Goal: Transaction & Acquisition: Purchase product/service

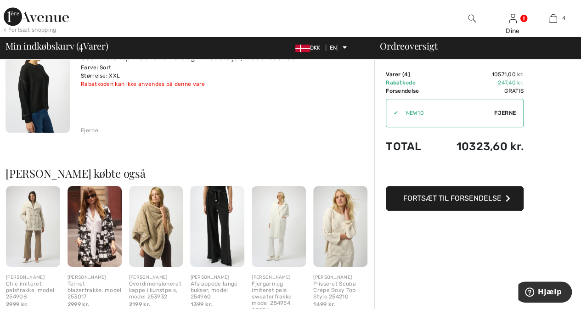
scroll to position [433, 0]
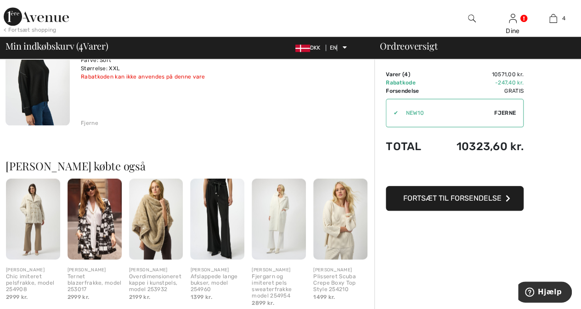
click at [98, 227] on img at bounding box center [94, 219] width 54 height 81
click at [93, 227] on img at bounding box center [94, 219] width 54 height 81
click at [93, 226] on img at bounding box center [94, 219] width 54 height 81
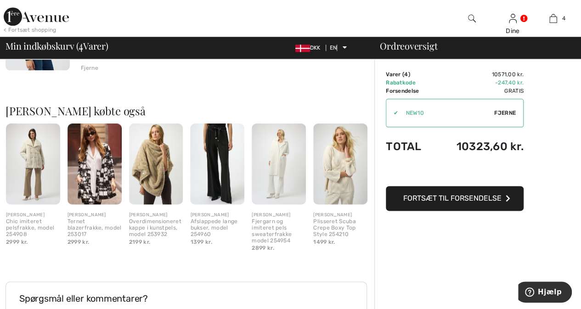
scroll to position [519, 0]
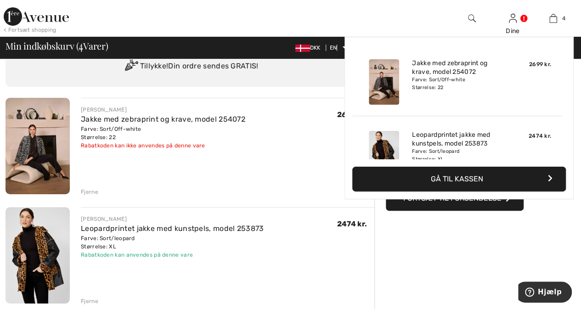
scroll to position [0, 0]
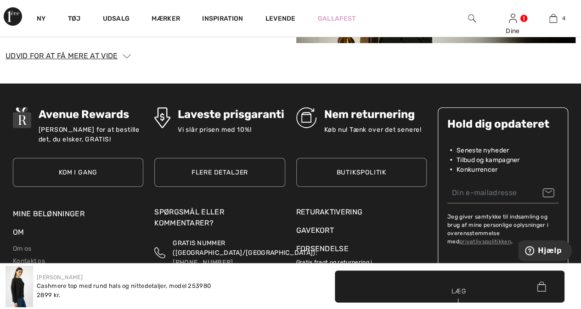
scroll to position [1544, 0]
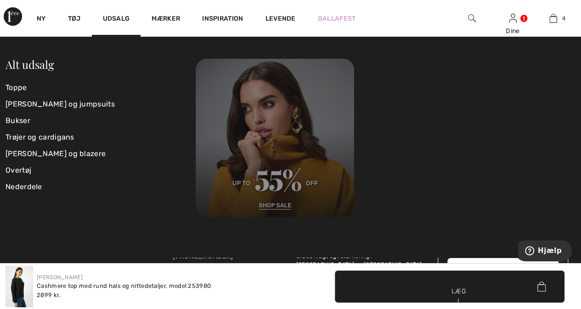
click at [269, 188] on img at bounding box center [275, 138] width 158 height 158
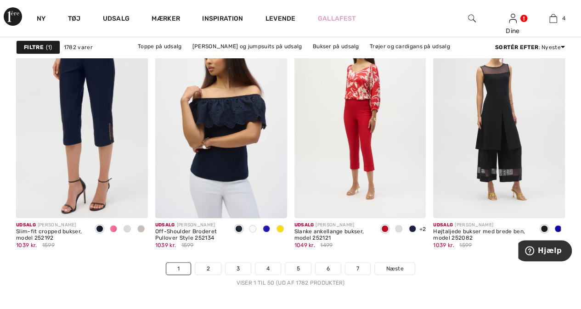
scroll to position [3721, 0]
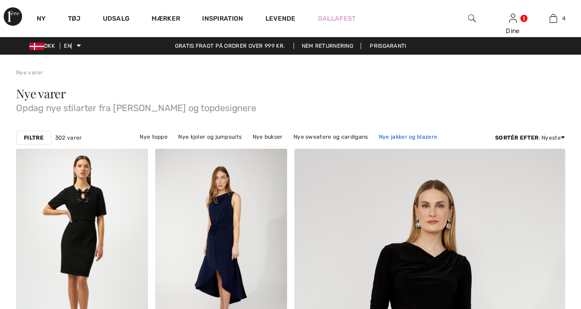
click at [379, 136] on font "Nye jakker og blazere" at bounding box center [408, 137] width 58 height 6
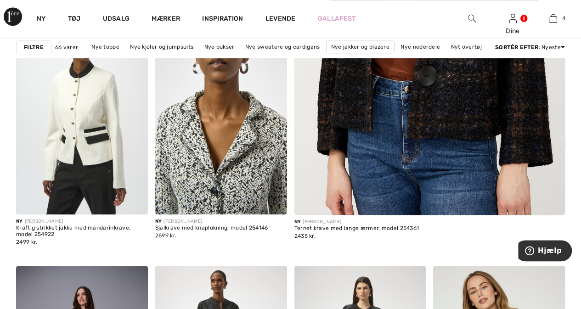
click at [212, 124] on img at bounding box center [221, 115] width 132 height 197
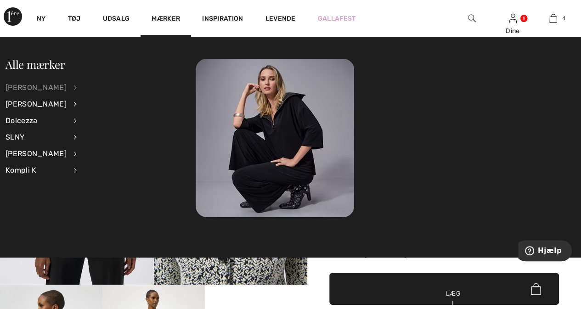
click at [23, 87] on font "[PERSON_NAME]" at bounding box center [36, 87] width 61 height 9
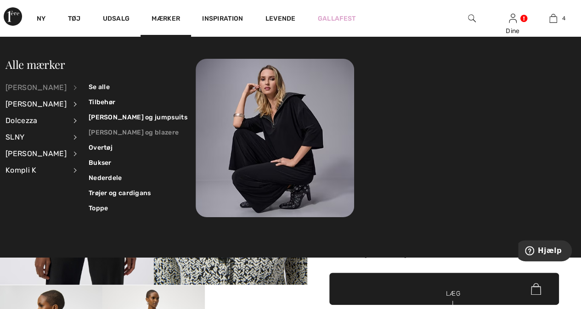
click at [102, 132] on font "[PERSON_NAME] og blazere" at bounding box center [134, 133] width 90 height 8
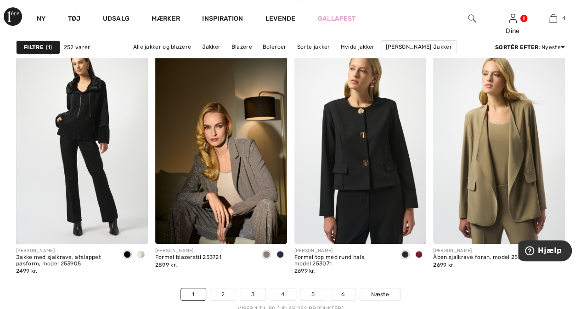
scroll to position [3639, 0]
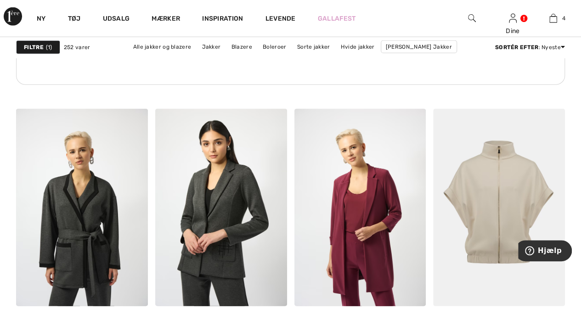
click at [558, 90] on div "Gratis fragt over hele verden og gratis returnering" at bounding box center [290, 58] width 549 height 87
click at [556, 85] on div "Gratis fragt over hele verden og gratis returnering" at bounding box center [290, 50] width 549 height 71
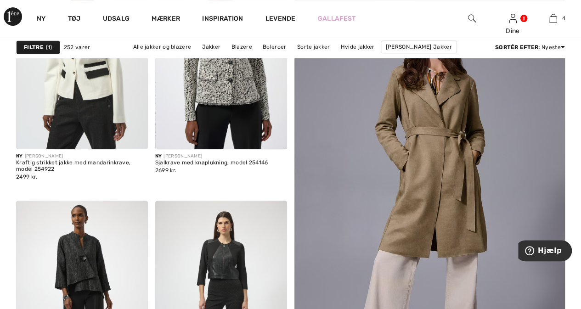
scroll to position [216, 0]
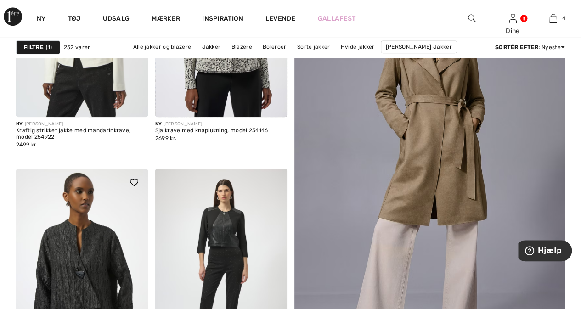
click at [103, 271] on img at bounding box center [82, 266] width 132 height 197
click at [107, 255] on img at bounding box center [82, 266] width 132 height 197
drag, startPoint x: 107, startPoint y: 253, endPoint x: 120, endPoint y: 254, distance: 12.5
click at [120, 254] on img at bounding box center [82, 266] width 132 height 197
click at [86, 251] on img at bounding box center [82, 266] width 132 height 197
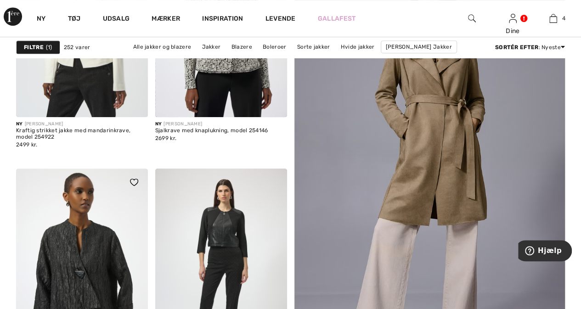
click at [86, 251] on img at bounding box center [82, 266] width 132 height 197
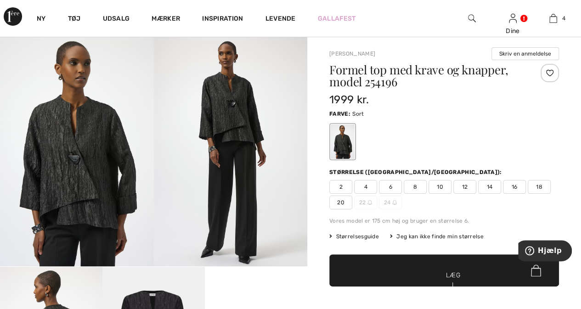
click at [71, 189] on img at bounding box center [77, 151] width 154 height 230
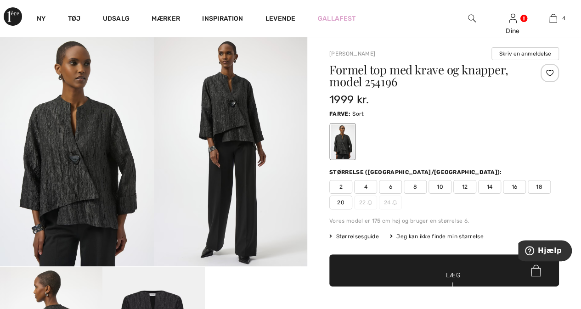
click at [360, 237] on font "Størrelsesguide" at bounding box center [357, 236] width 43 height 6
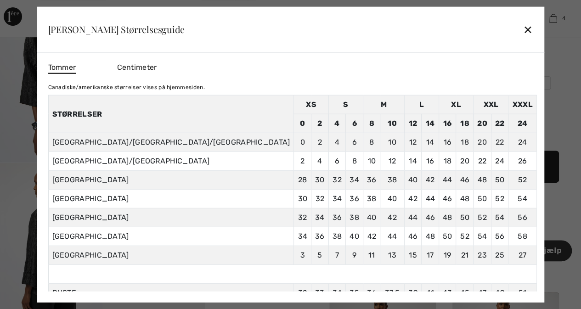
click at [523, 28] on font "✕" at bounding box center [528, 29] width 10 height 13
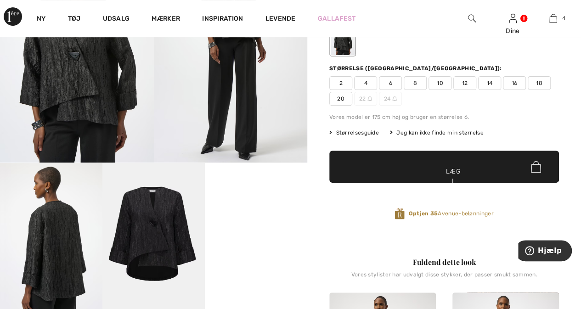
click at [424, 130] on font "Jeg kan ikke finde min størrelse" at bounding box center [439, 132] width 87 height 6
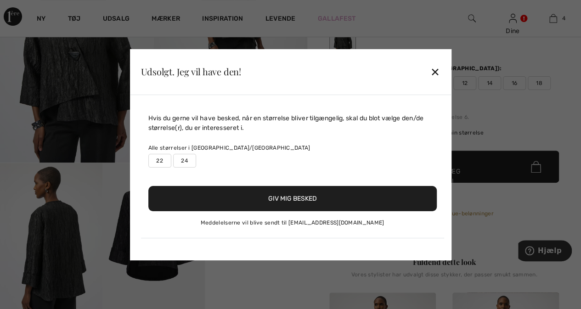
click at [157, 161] on font "22" at bounding box center [159, 160] width 7 height 6
click at [298, 199] on font "Giv mig besked" at bounding box center [292, 199] width 49 height 8
click at [435, 71] on font "✕" at bounding box center [435, 72] width 10 height 13
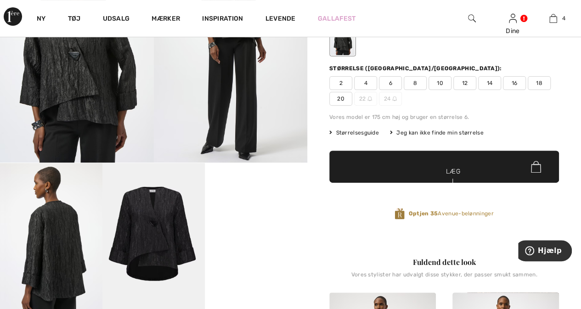
click at [156, 239] on img at bounding box center [153, 240] width 102 height 154
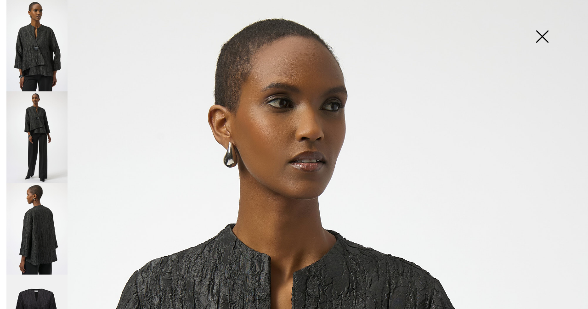
click at [545, 36] on img at bounding box center [542, 37] width 46 height 47
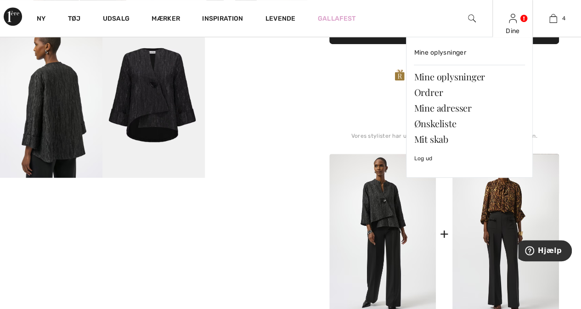
scroll to position [255, 0]
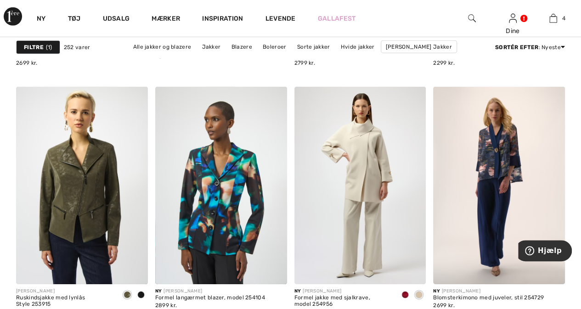
scroll to position [1424, 0]
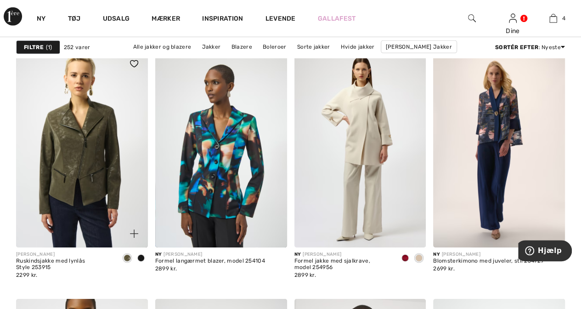
click at [133, 60] on img at bounding box center [134, 63] width 8 height 7
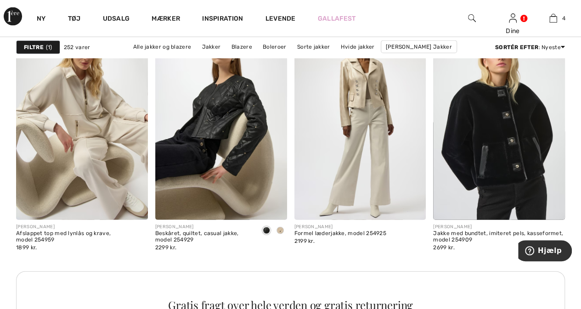
scroll to position [2805, 0]
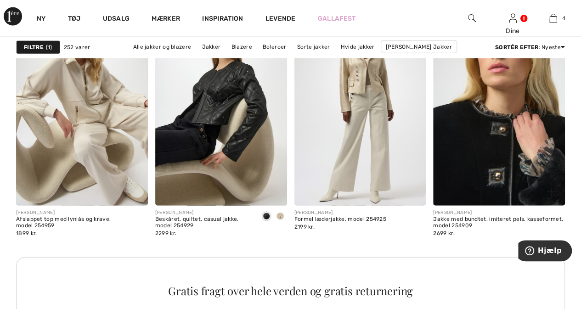
click at [486, 142] on img at bounding box center [499, 106] width 132 height 197
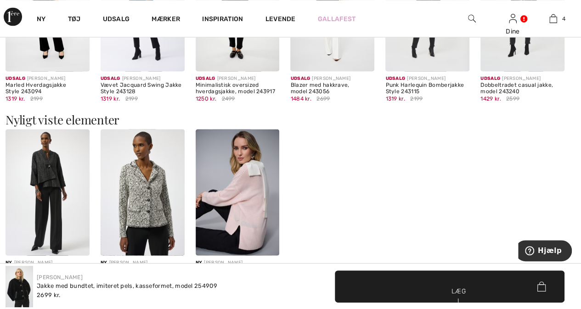
scroll to position [864, 0]
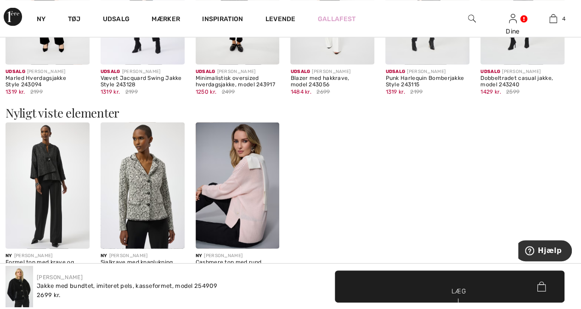
click at [155, 53] on img at bounding box center [143, 1] width 84 height 126
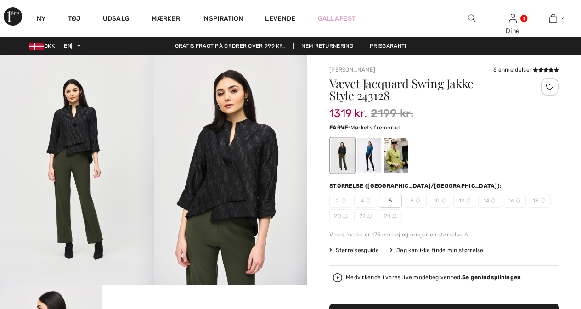
click at [396, 160] on div at bounding box center [396, 155] width 24 height 34
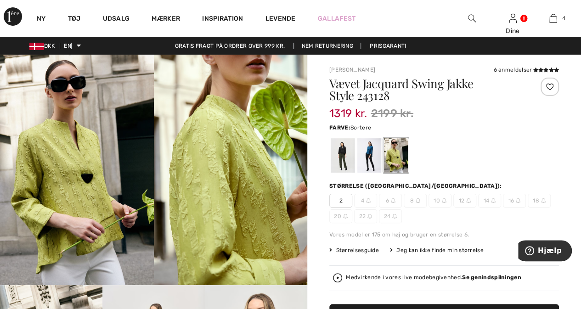
click at [342, 151] on div at bounding box center [343, 155] width 24 height 34
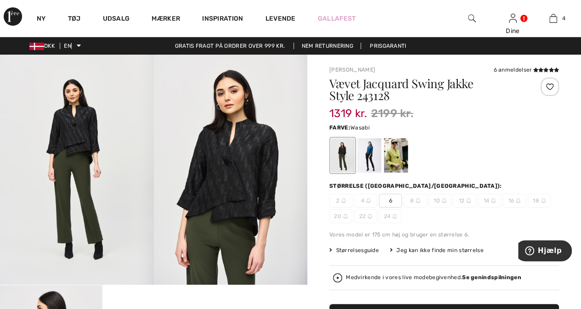
click at [392, 158] on div at bounding box center [396, 155] width 24 height 34
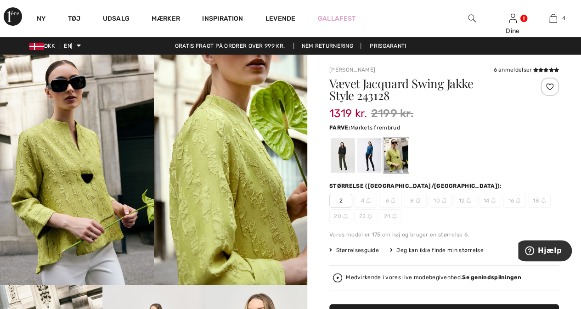
click at [367, 157] on div at bounding box center [369, 155] width 24 height 34
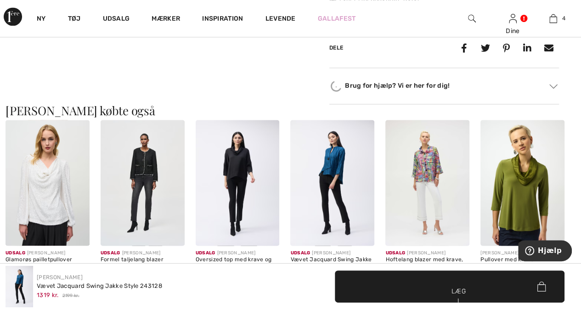
scroll to position [821, 0]
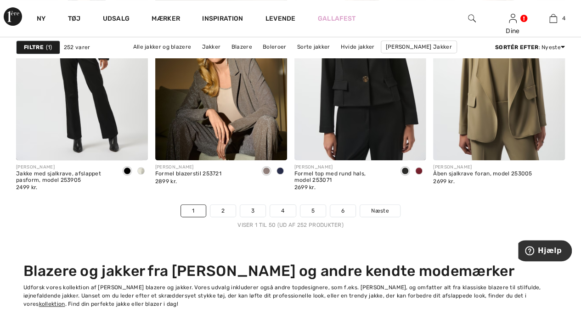
scroll to position [3694, 0]
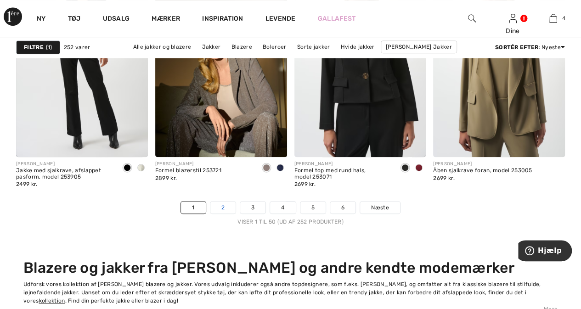
click at [228, 205] on link "2" at bounding box center [222, 208] width 25 height 12
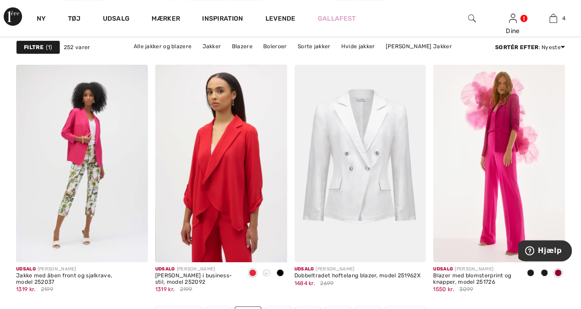
scroll to position [3608, 0]
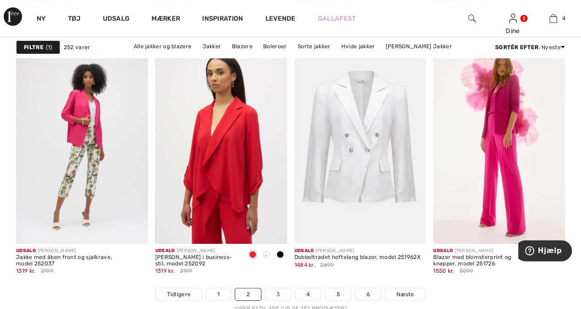
click at [276, 291] on font "3" at bounding box center [277, 294] width 3 height 6
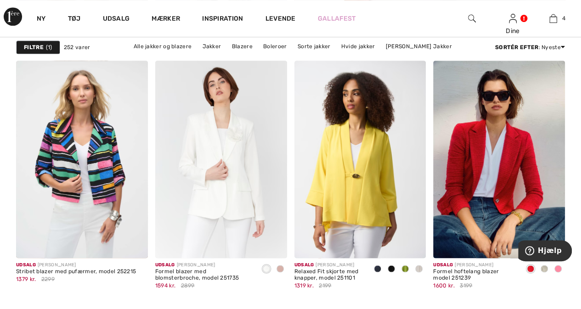
scroll to position [581, 0]
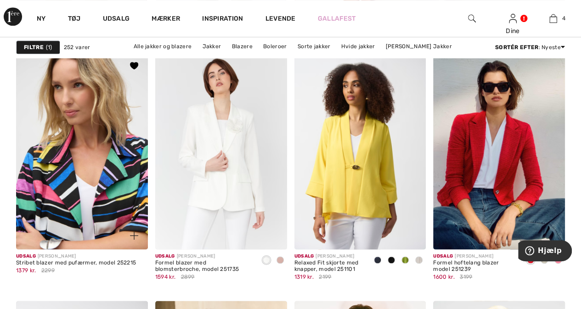
click at [63, 170] on img at bounding box center [82, 150] width 132 height 197
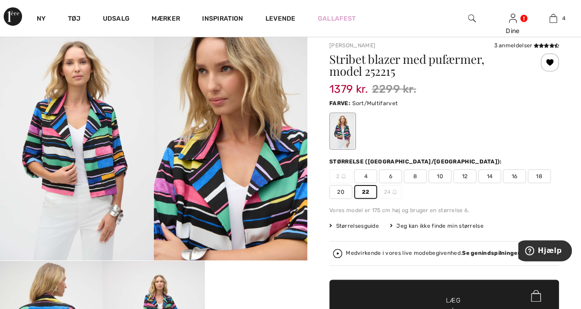
scroll to position [129, 0]
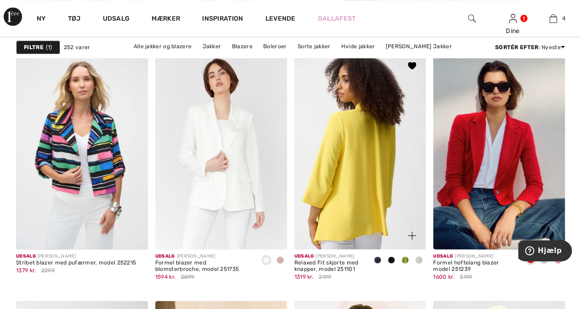
click at [365, 190] on img at bounding box center [360, 150] width 132 height 197
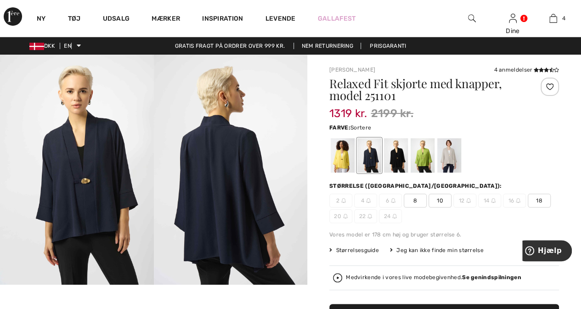
click at [394, 152] on div at bounding box center [396, 155] width 24 height 34
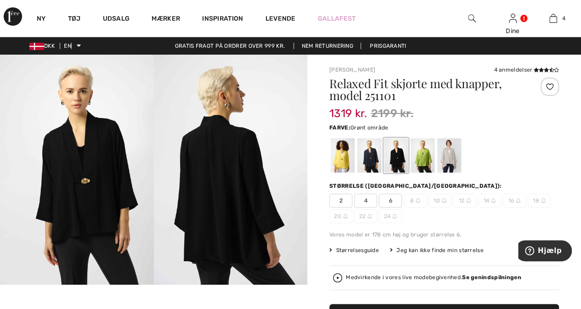
click at [421, 157] on div at bounding box center [422, 155] width 24 height 34
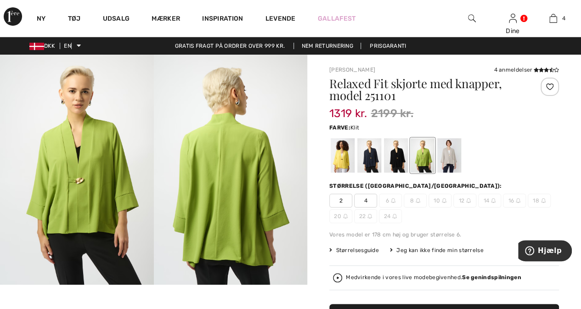
click at [448, 159] on div at bounding box center [449, 155] width 24 height 34
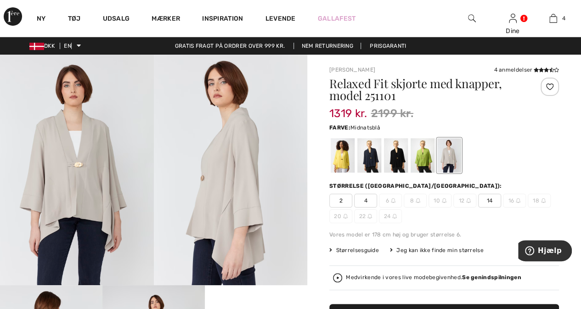
click at [369, 155] on div at bounding box center [369, 155] width 24 height 34
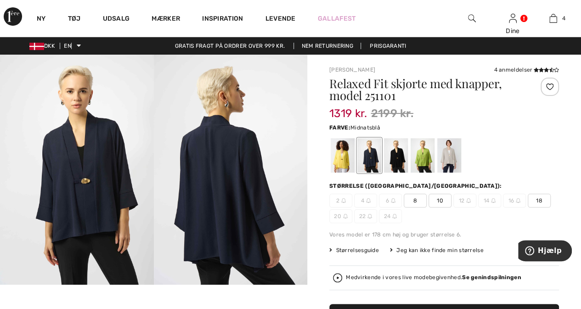
click at [549, 86] on div at bounding box center [549, 87] width 18 height 18
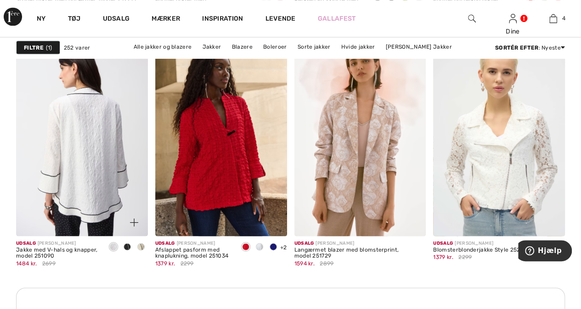
click at [81, 156] on img at bounding box center [82, 136] width 132 height 197
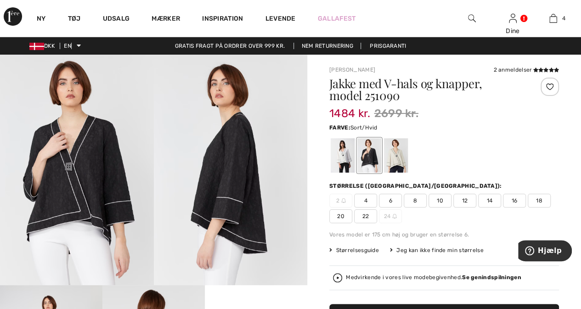
click at [362, 213] on font "22" at bounding box center [365, 216] width 7 height 6
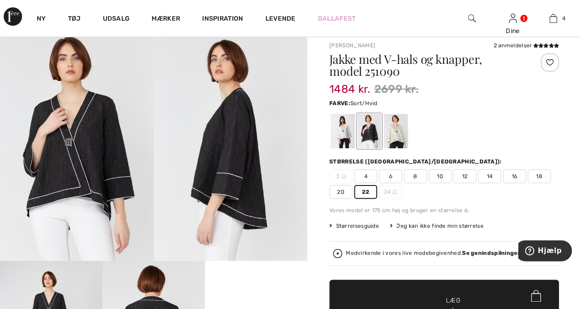
scroll to position [92, 0]
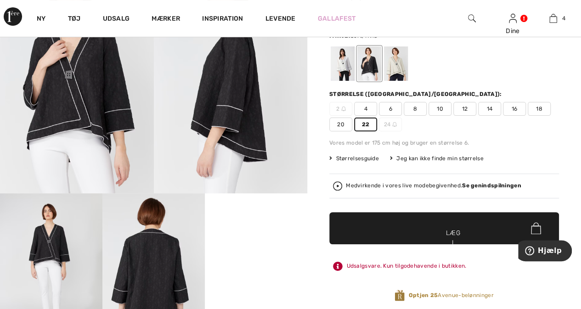
click at [445, 230] on font "Læg i kurv" at bounding box center [453, 242] width 18 height 29
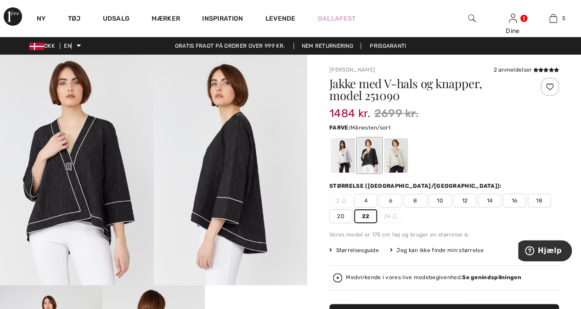
click at [395, 157] on div at bounding box center [396, 155] width 24 height 34
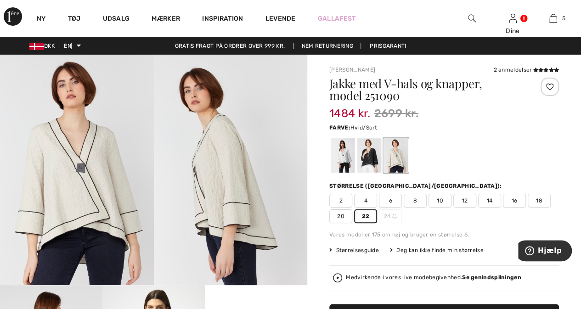
click at [342, 153] on div at bounding box center [343, 155] width 24 height 34
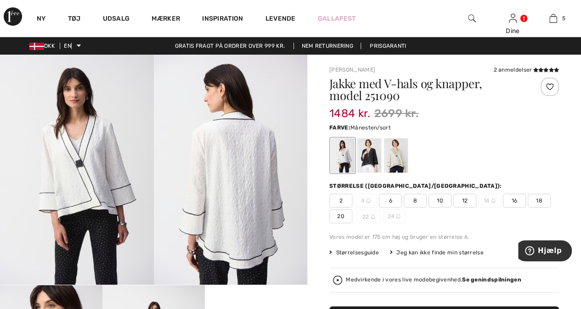
click at [396, 157] on div at bounding box center [396, 155] width 24 height 34
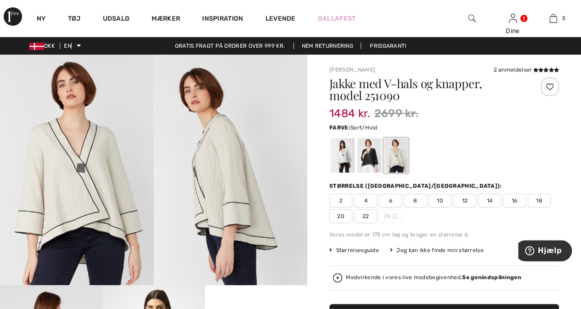
click at [368, 153] on div at bounding box center [369, 155] width 24 height 34
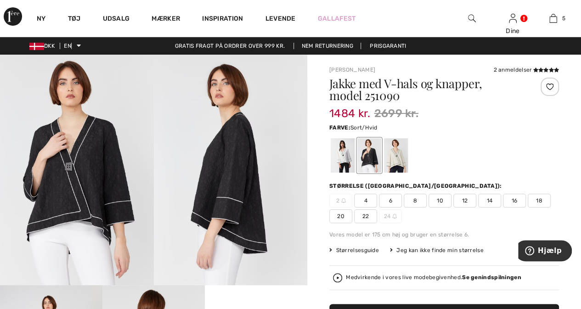
click at [550, 84] on div at bounding box center [549, 87] width 18 height 18
click at [368, 157] on div at bounding box center [369, 155] width 24 height 34
click at [365, 215] on font "22" at bounding box center [365, 216] width 7 height 6
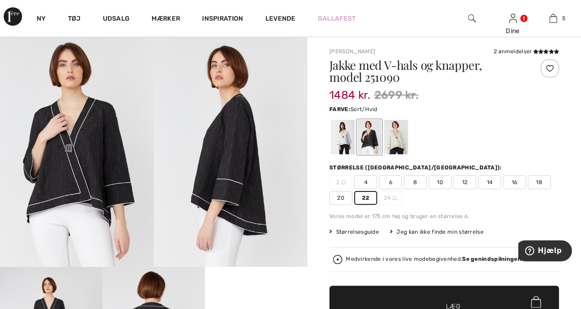
scroll to position [122, 0]
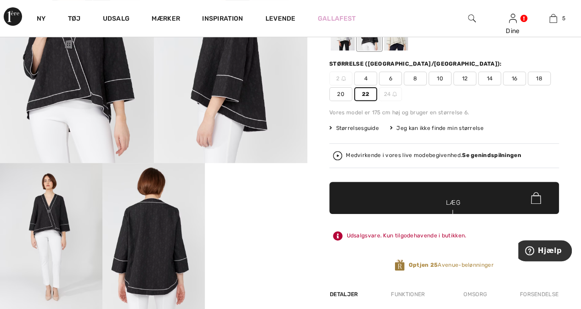
click at [448, 199] on font "Læg i kurv" at bounding box center [453, 212] width 18 height 29
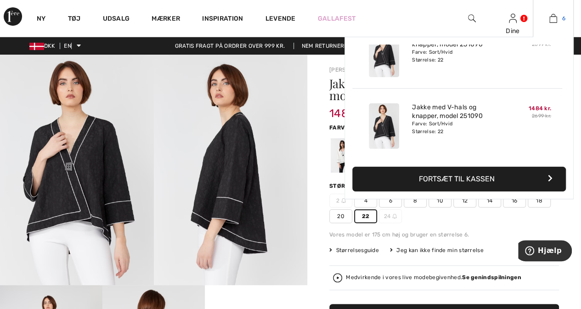
click at [550, 20] on img at bounding box center [553, 18] width 8 height 11
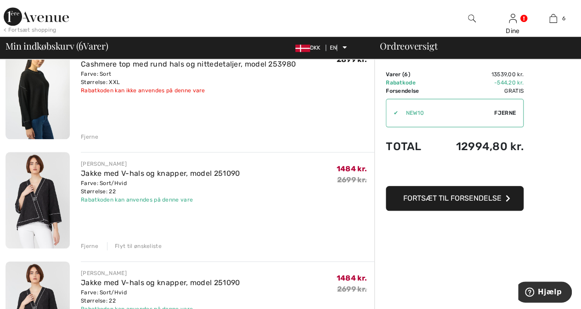
scroll to position [455, 0]
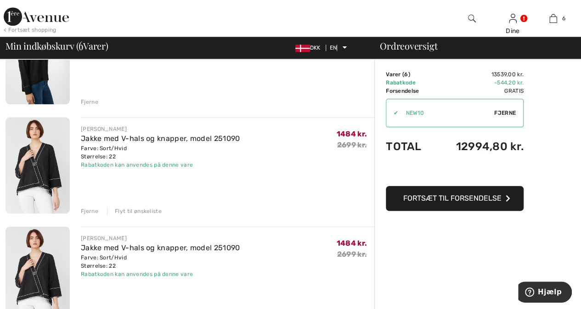
click at [86, 210] on font "Fjerne" at bounding box center [89, 211] width 17 height 6
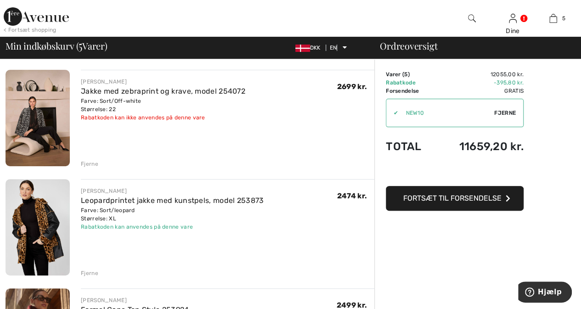
scroll to position [66, 0]
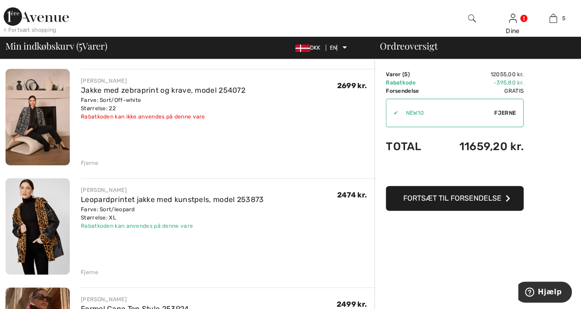
drag, startPoint x: 14, startPoint y: 0, endPoint x: 269, endPoint y: 17, distance: 255.8
click at [270, 17] on div at bounding box center [218, 18] width 291 height 37
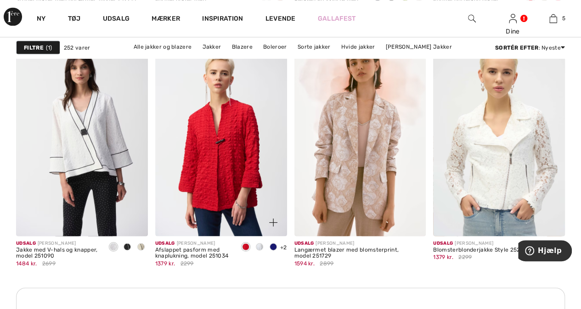
click at [229, 166] on img at bounding box center [221, 136] width 132 height 197
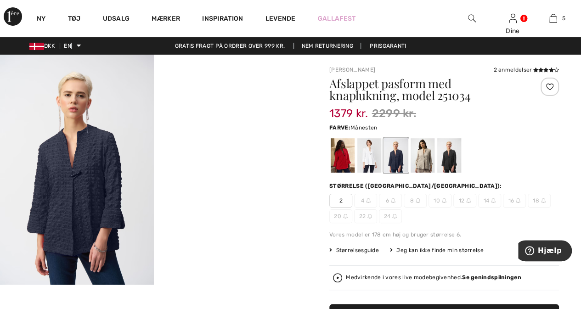
click at [425, 157] on div at bounding box center [422, 155] width 24 height 34
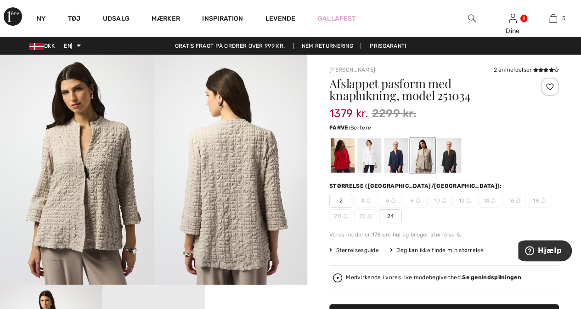
click at [447, 160] on div at bounding box center [449, 155] width 24 height 34
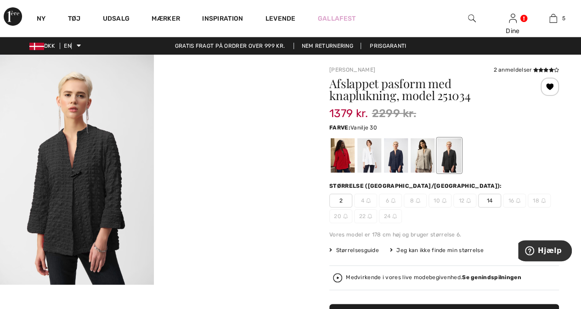
click at [371, 160] on div at bounding box center [369, 155] width 24 height 34
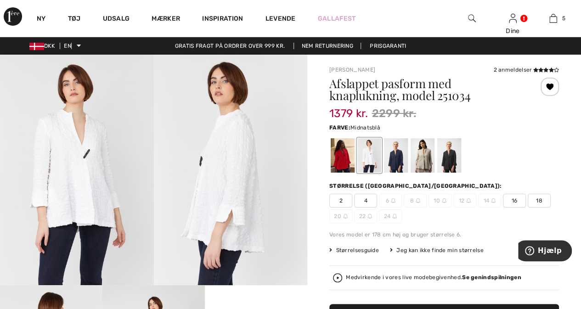
click at [391, 162] on div at bounding box center [396, 155] width 24 height 34
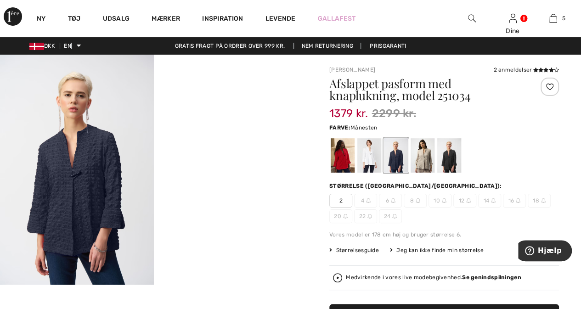
click at [420, 152] on div at bounding box center [422, 155] width 24 height 34
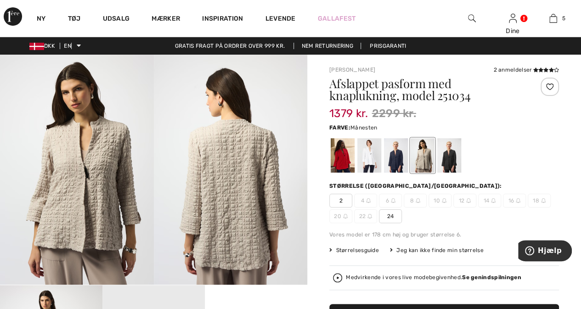
click at [389, 216] on font "24" at bounding box center [390, 216] width 7 height 6
click at [547, 86] on div at bounding box center [549, 87] width 18 height 18
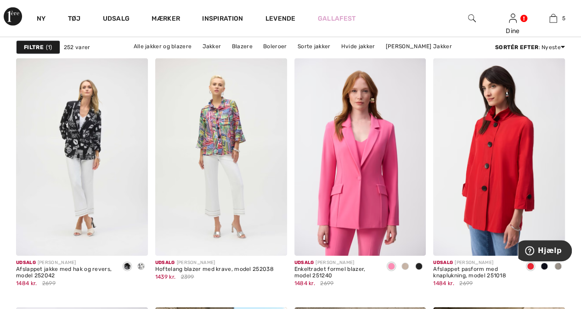
scroll to position [1452, 0]
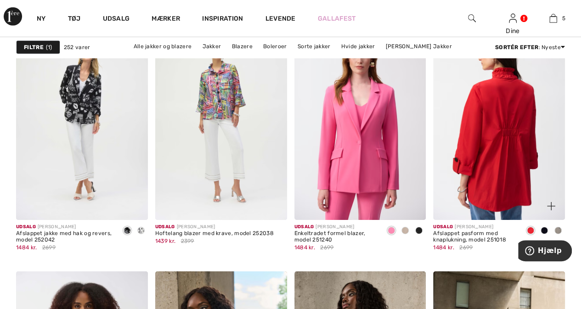
click at [497, 142] on img at bounding box center [499, 120] width 132 height 197
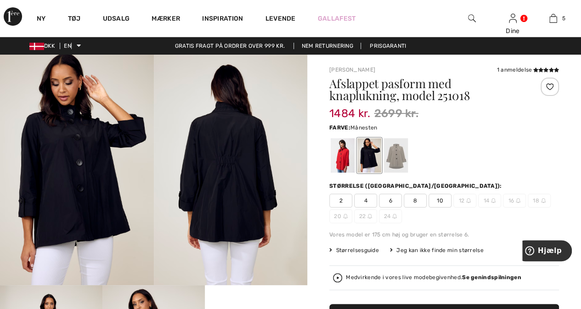
click at [399, 158] on div at bounding box center [396, 155] width 24 height 34
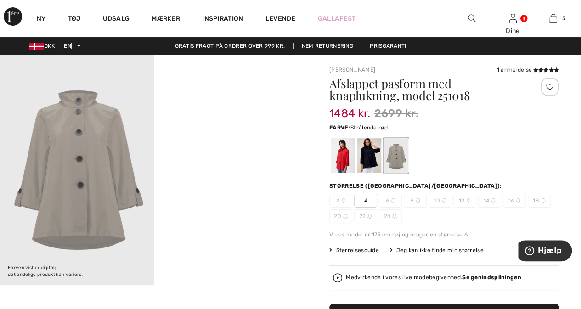
click at [345, 158] on div at bounding box center [343, 155] width 24 height 34
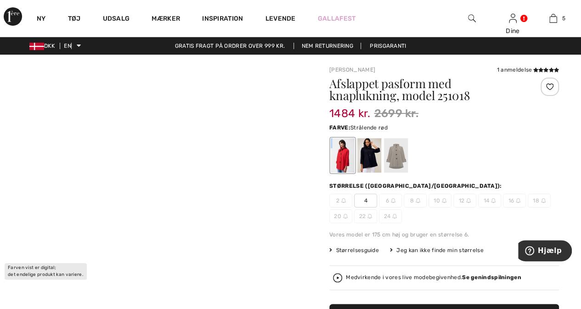
click at [345, 158] on div at bounding box center [343, 155] width 24 height 34
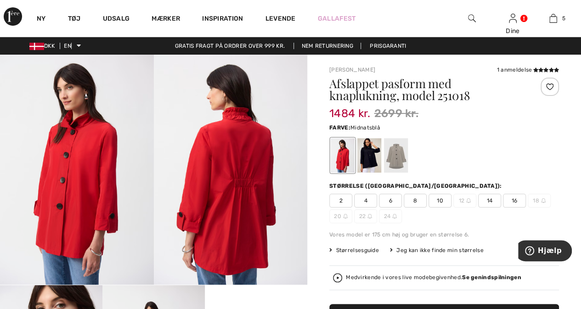
click at [370, 155] on div at bounding box center [369, 155] width 24 height 34
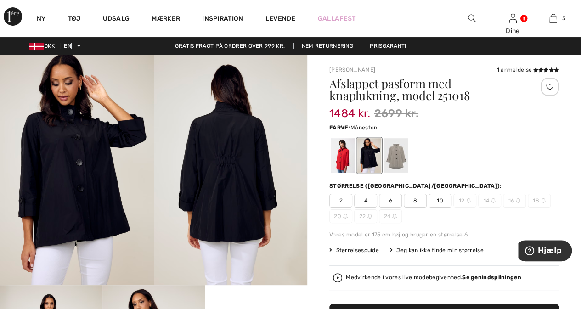
click at [398, 157] on div at bounding box center [396, 155] width 24 height 34
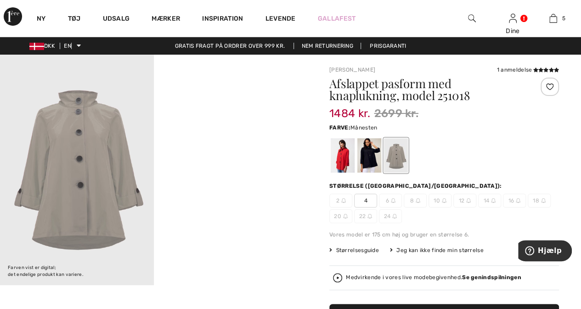
click at [69, 202] on img at bounding box center [77, 170] width 154 height 230
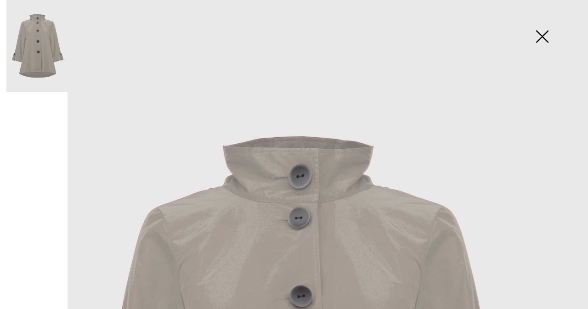
click at [546, 33] on img at bounding box center [542, 37] width 46 height 47
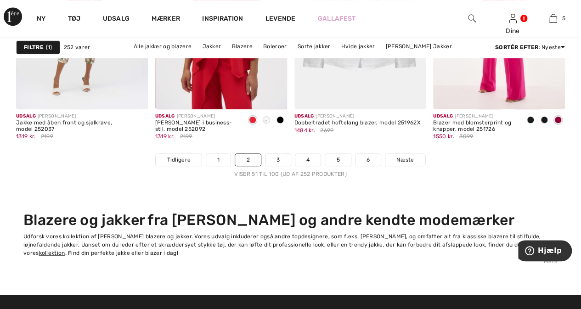
scroll to position [3749, 0]
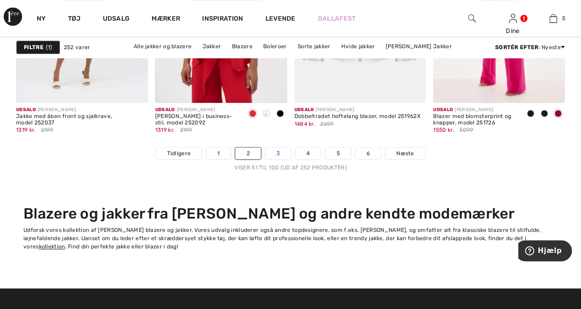
click at [275, 149] on link "3" at bounding box center [277, 153] width 25 height 12
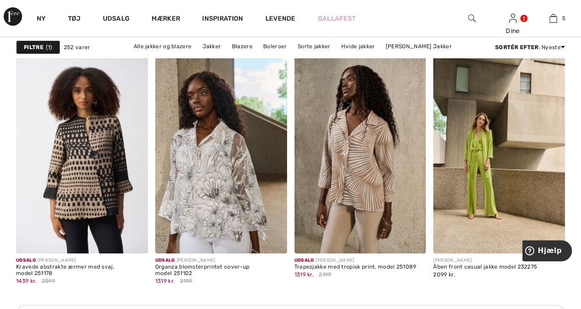
scroll to position [1698, 0]
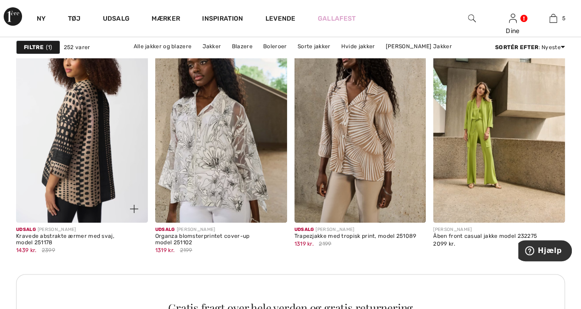
click at [81, 148] on img at bounding box center [82, 123] width 132 height 197
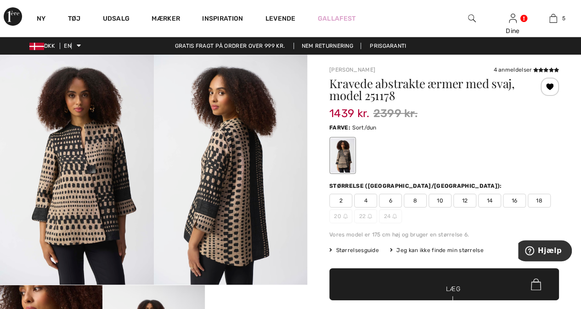
click at [339, 216] on font "20" at bounding box center [337, 216] width 7 height 6
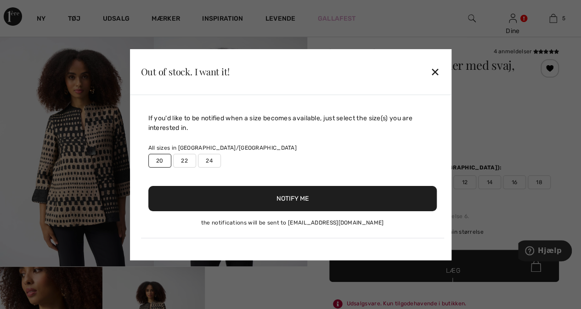
scroll to position [55, 0]
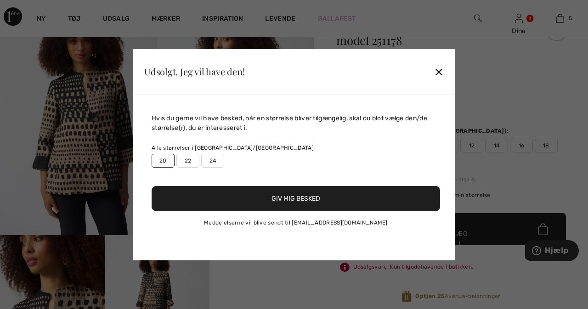
click at [185, 159] on font "22" at bounding box center [188, 160] width 7 height 6
click at [192, 159] on label "22" at bounding box center [187, 161] width 23 height 14
click at [300, 200] on font "Giv mig besked" at bounding box center [295, 199] width 49 height 8
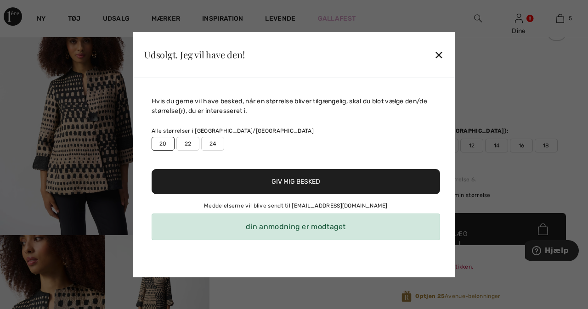
click at [281, 230] on font "din anmodning er modtaget" at bounding box center [296, 226] width 100 height 9
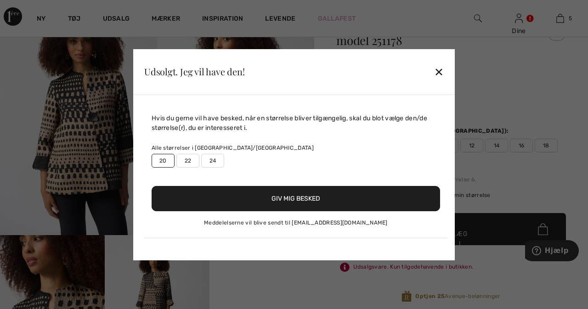
click at [437, 54] on div "Udsolgt. Jeg vil have den! ✕" at bounding box center [293, 72] width 321 height 46
click at [188, 160] on font "22" at bounding box center [188, 160] width 7 height 6
click at [187, 160] on font "22" at bounding box center [188, 160] width 7 height 6
click at [218, 161] on label "24" at bounding box center [212, 161] width 23 height 14
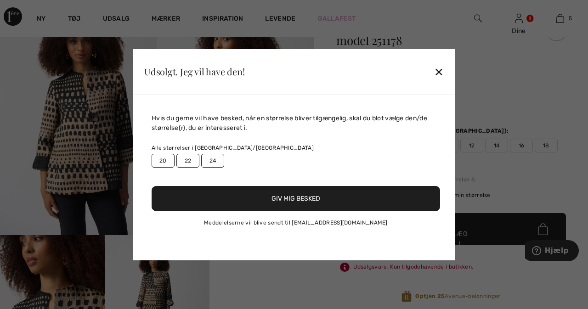
click at [217, 161] on label "24" at bounding box center [212, 161] width 23 height 14
click at [163, 157] on font "20" at bounding box center [162, 160] width 7 height 6
click at [297, 197] on font "Giv mig besked" at bounding box center [295, 199] width 49 height 8
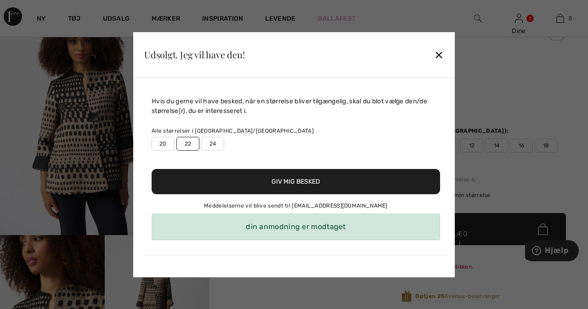
click at [441, 54] on font "✕" at bounding box center [439, 55] width 10 height 13
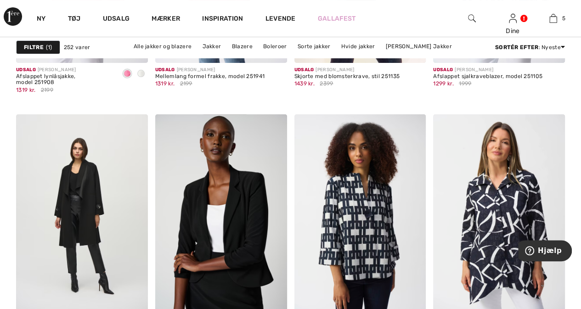
scroll to position [3595, 0]
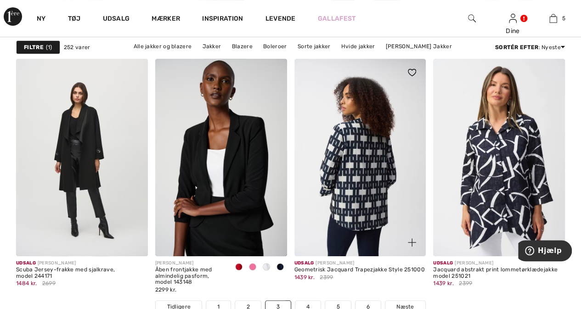
click at [362, 180] on img at bounding box center [360, 157] width 132 height 197
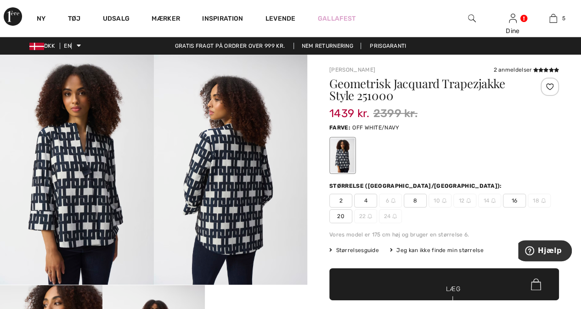
click at [339, 216] on font "20" at bounding box center [340, 216] width 7 height 6
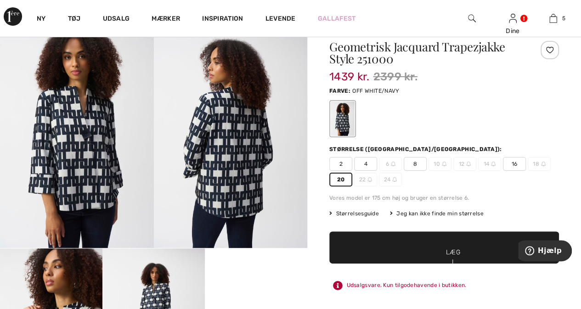
scroll to position [43, 0]
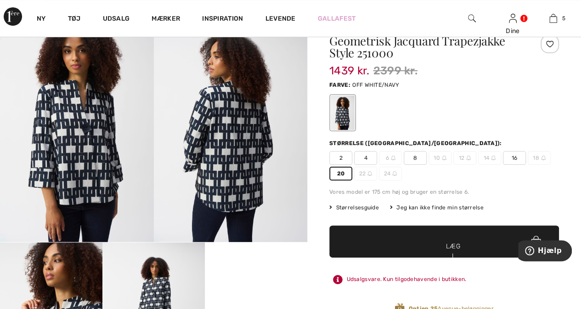
click at [441, 246] on font "✔ Tilføjet til kurv" at bounding box center [445, 255] width 31 height 29
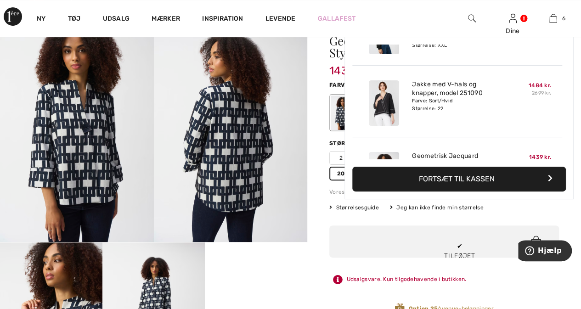
scroll to position [314, 0]
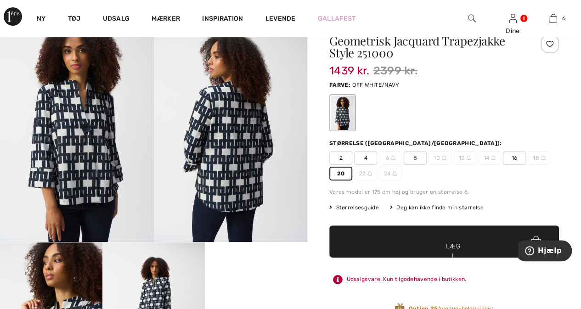
click at [548, 43] on div at bounding box center [549, 44] width 18 height 18
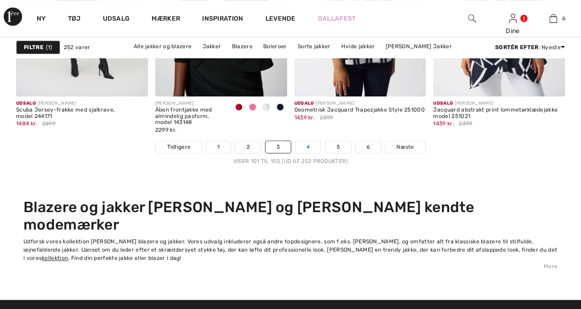
scroll to position [3755, 0]
click at [304, 146] on link "4" at bounding box center [307, 147] width 25 height 12
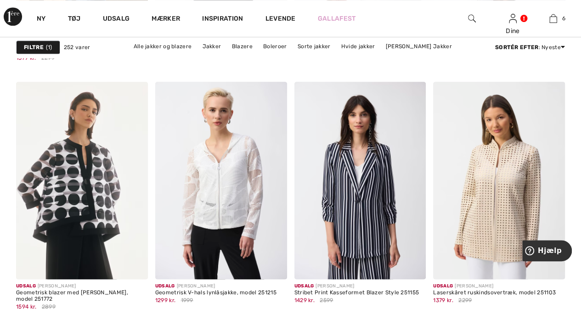
scroll to position [588, 0]
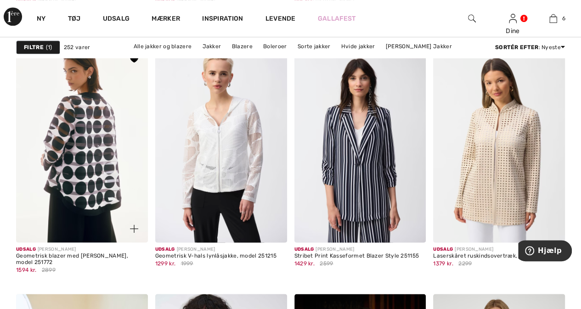
click at [90, 161] on img at bounding box center [82, 143] width 132 height 197
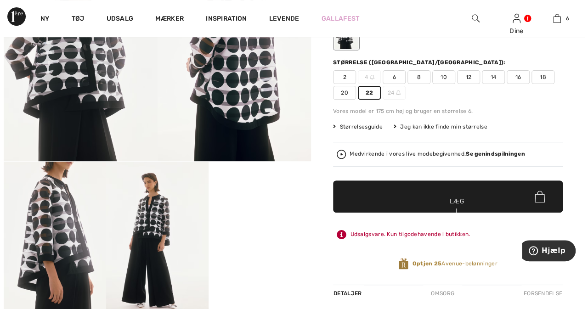
scroll to position [179, 0]
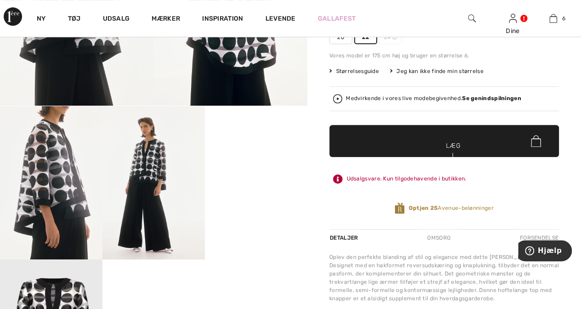
click at [60, 186] on img at bounding box center [51, 183] width 102 height 154
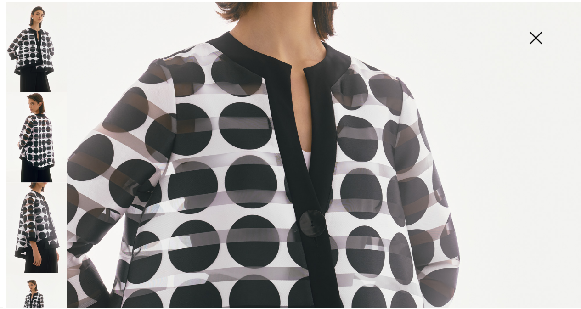
scroll to position [0, 0]
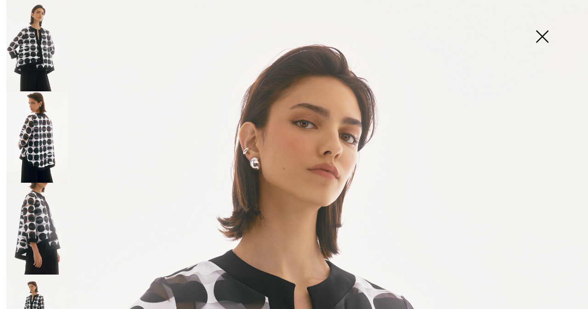
click at [541, 32] on img at bounding box center [542, 37] width 46 height 47
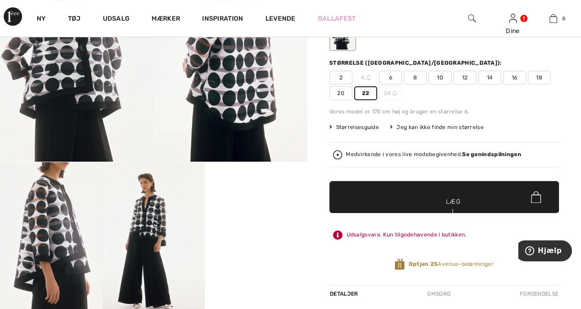
scroll to position [122, 0]
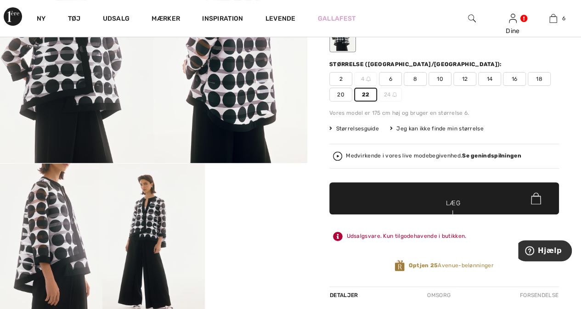
click at [448, 202] on font "Læg i kurv" at bounding box center [453, 212] width 18 height 29
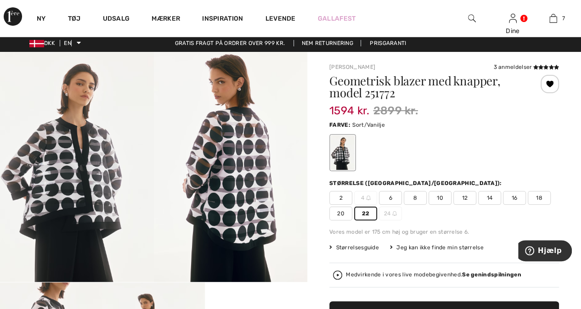
scroll to position [0, 0]
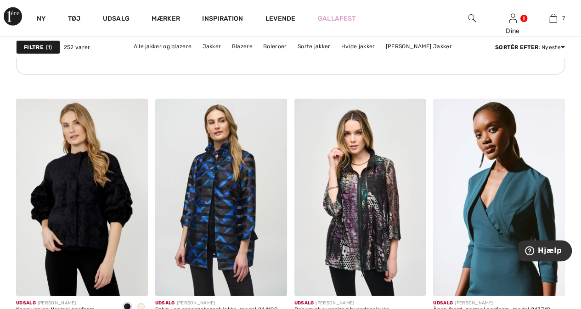
scroll to position [1191, 0]
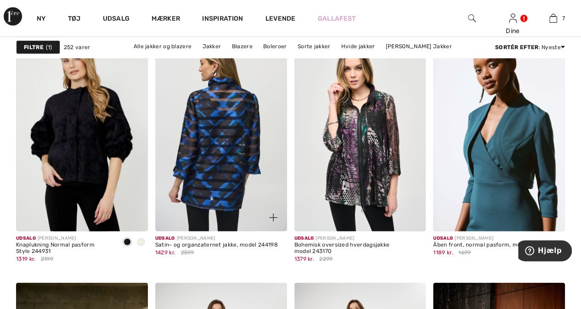
click at [201, 181] on img at bounding box center [221, 132] width 132 height 197
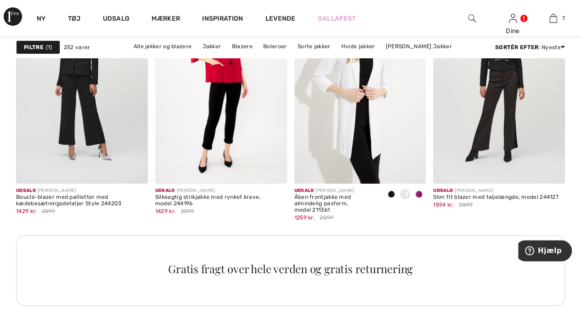
scroll to position [1743, 0]
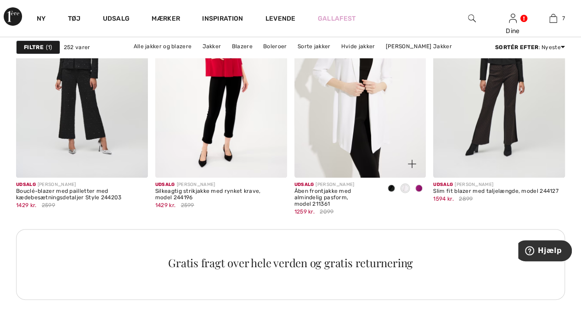
click at [420, 185] on span at bounding box center [418, 188] width 7 height 7
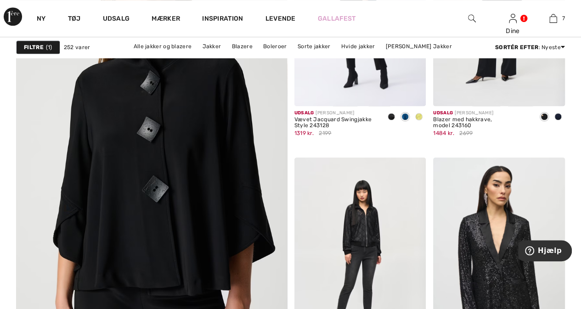
scroll to position [2362, 0]
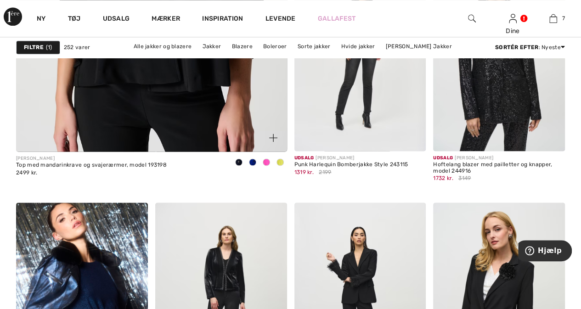
click at [267, 159] on span at bounding box center [266, 161] width 7 height 7
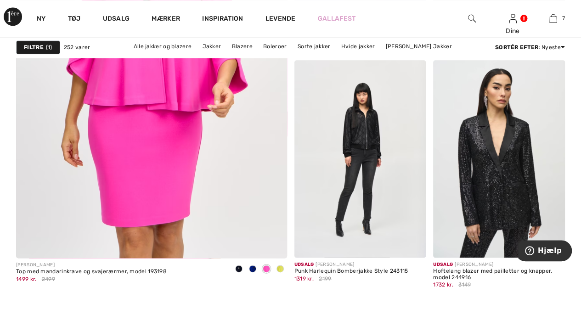
scroll to position [2260, 0]
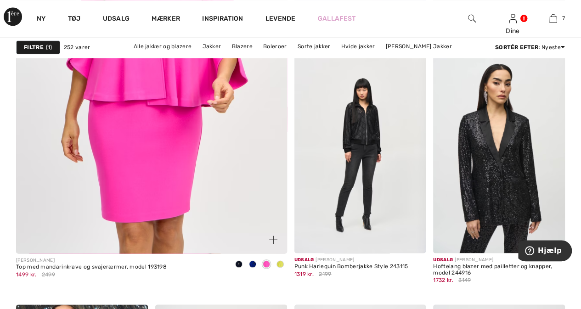
click at [252, 260] on span at bounding box center [252, 263] width 7 height 7
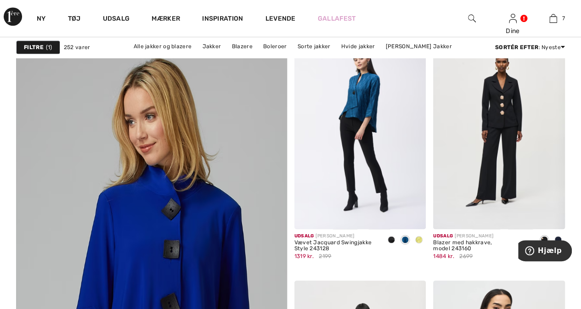
scroll to position [2007, 0]
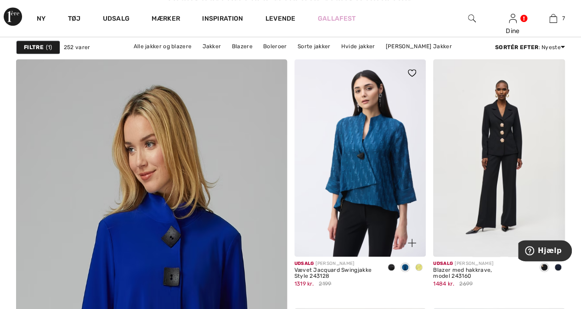
click at [366, 131] on img at bounding box center [360, 157] width 132 height 197
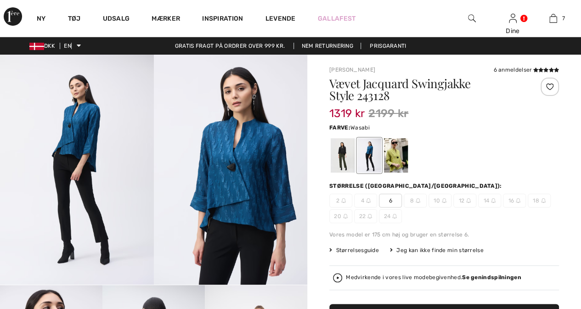
click at [398, 152] on div at bounding box center [396, 155] width 24 height 34
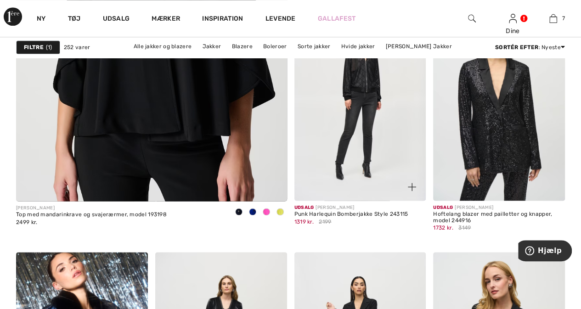
scroll to position [2319, 0]
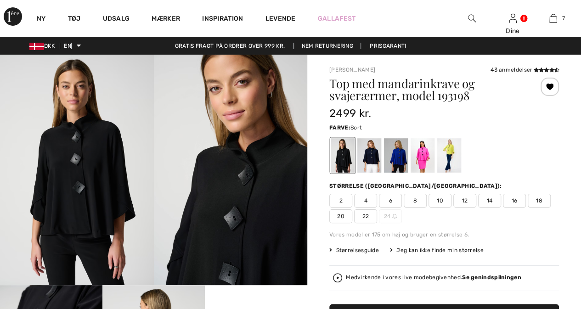
checkbox input "true"
click at [364, 216] on font "22" at bounding box center [365, 216] width 7 height 6
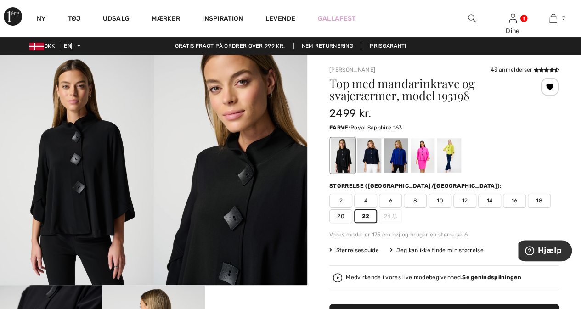
click at [395, 148] on div at bounding box center [396, 155] width 24 height 34
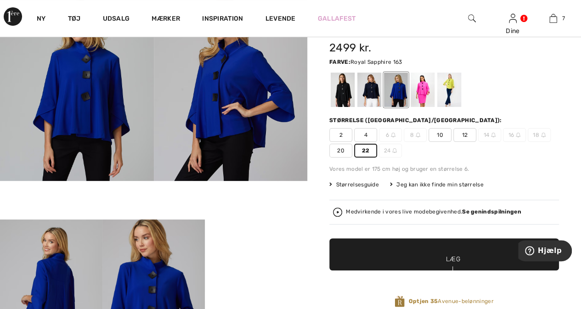
scroll to position [115, 0]
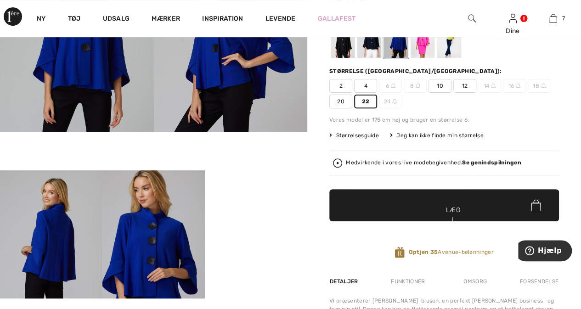
click at [462, 209] on span "✔ Tilføjet til kurv Læg i kurv" at bounding box center [444, 205] width 230 height 32
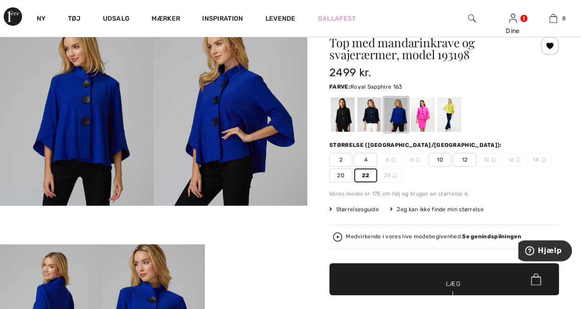
scroll to position [0, 0]
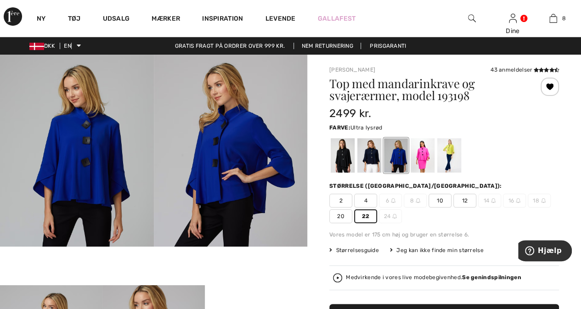
click at [423, 152] on div at bounding box center [422, 155] width 24 height 34
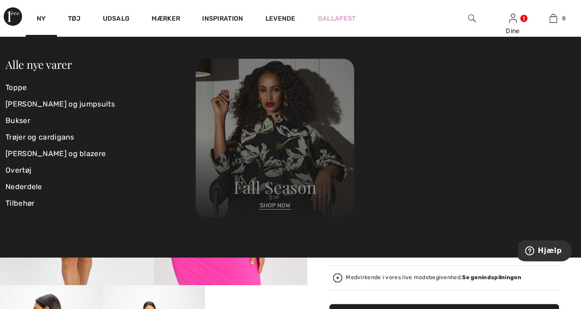
drag, startPoint x: 31, startPoint y: 0, endPoint x: 281, endPoint y: 152, distance: 291.9
click at [281, 152] on img at bounding box center [275, 138] width 158 height 158
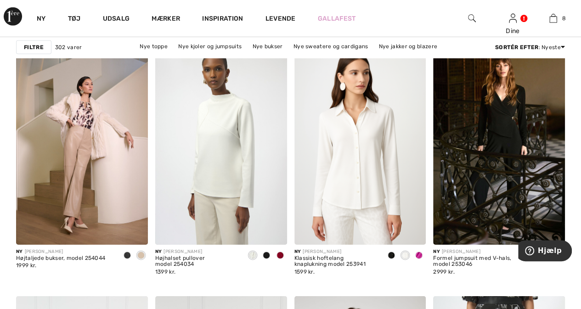
scroll to position [3147, 0]
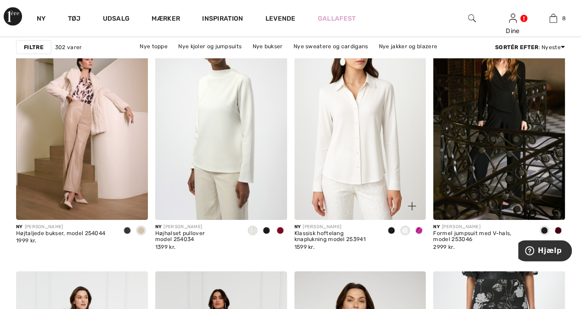
click at [377, 155] on img at bounding box center [360, 120] width 132 height 197
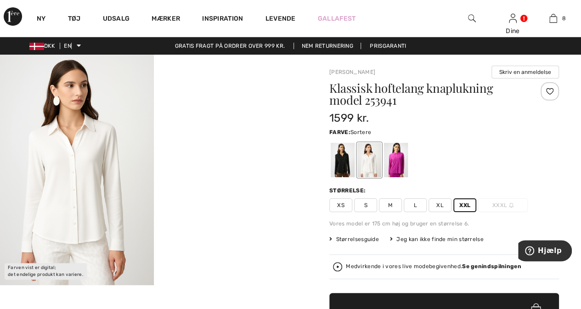
click at [340, 160] on div at bounding box center [343, 160] width 24 height 34
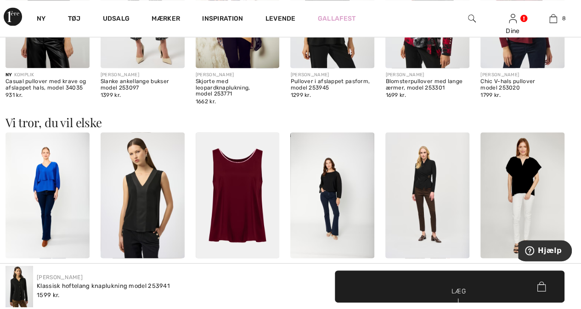
scroll to position [711, 0]
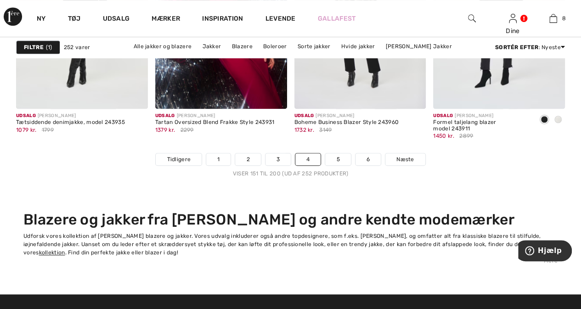
scroll to position [3749, 0]
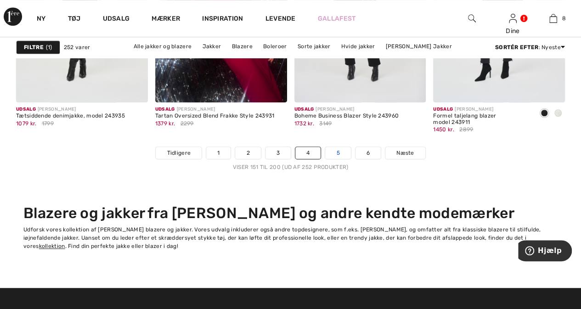
click at [338, 153] on font "5" at bounding box center [337, 153] width 3 height 6
